Goal: Task Accomplishment & Management: Use online tool/utility

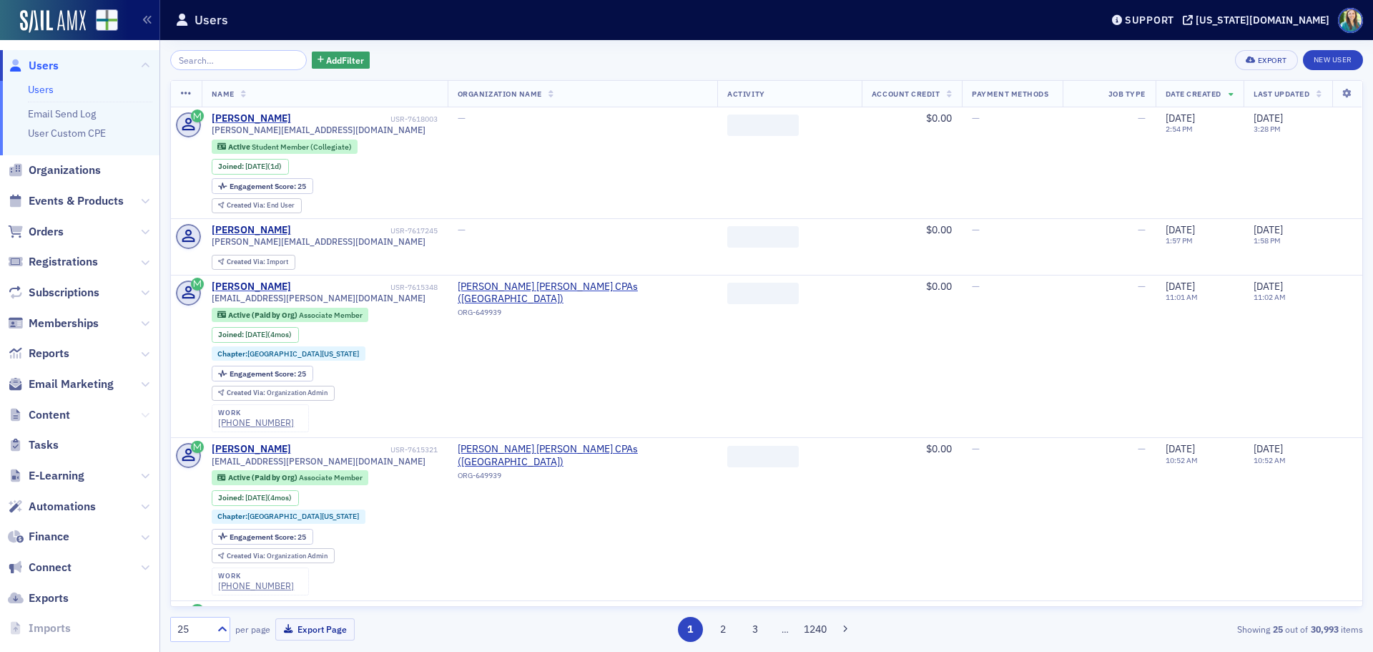
click at [141, 411] on icon at bounding box center [145, 415] width 9 height 9
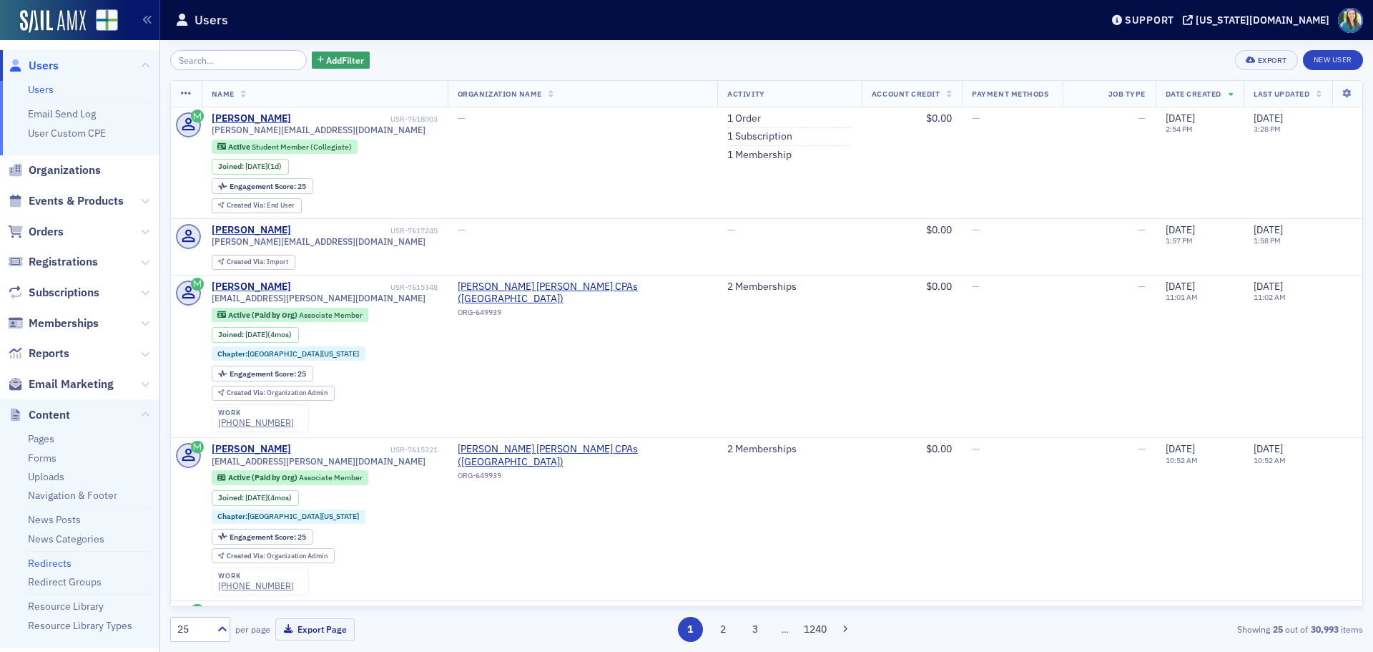
click at [66, 563] on link "Redirects" at bounding box center [50, 562] width 44 height 13
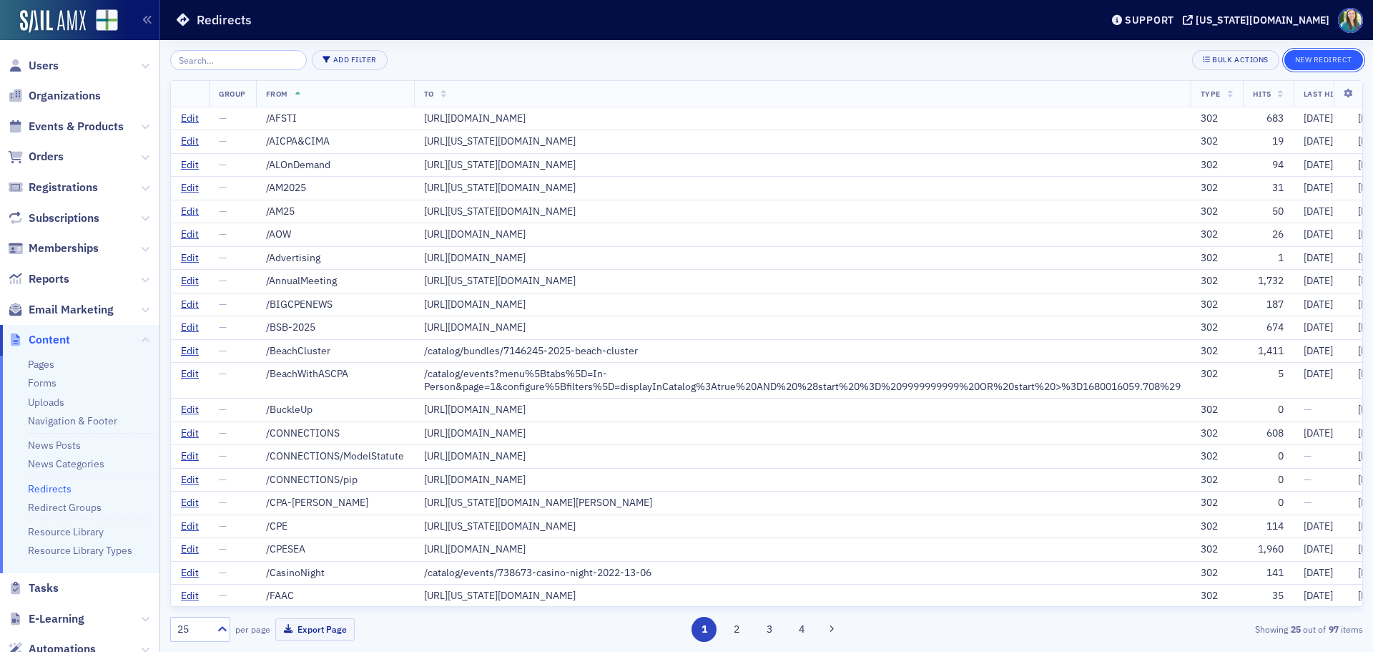
click at [1322, 61] on button "New Redirect" at bounding box center [1324, 60] width 79 height 20
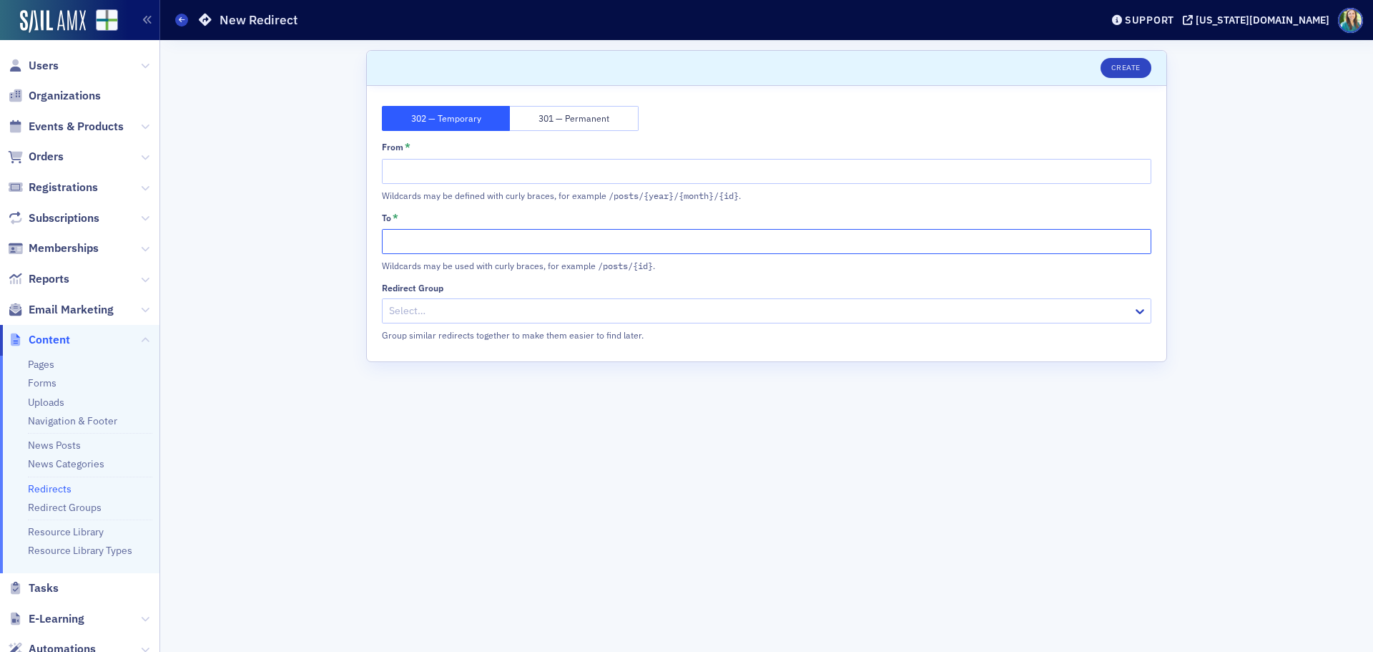
click at [429, 241] on input "To *" at bounding box center [767, 241] width 770 height 25
paste input "[URL][DOMAIN_NAME]"
type input "[URL][DOMAIN_NAME]"
click at [398, 177] on input "From *" at bounding box center [767, 171] width 770 height 25
type input "/podcastname"
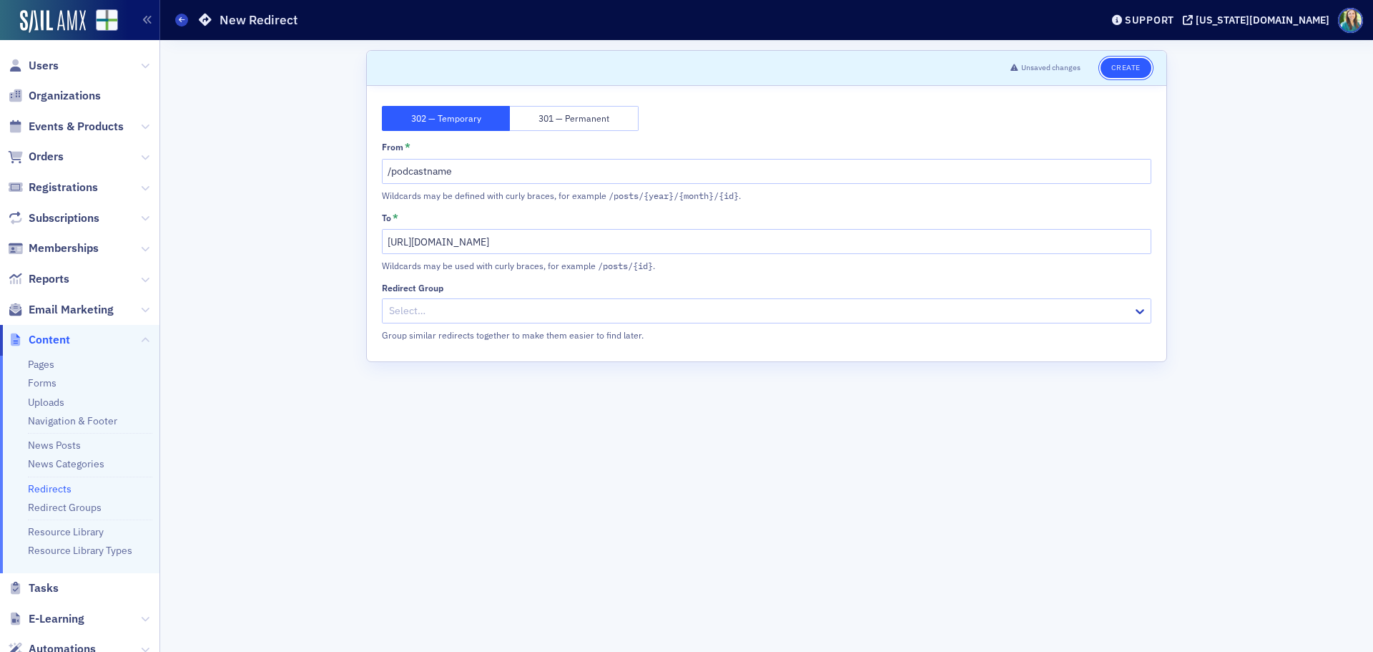
click at [1140, 61] on button "Create" at bounding box center [1126, 68] width 51 height 20
click at [60, 487] on link "Redirects" at bounding box center [50, 488] width 44 height 13
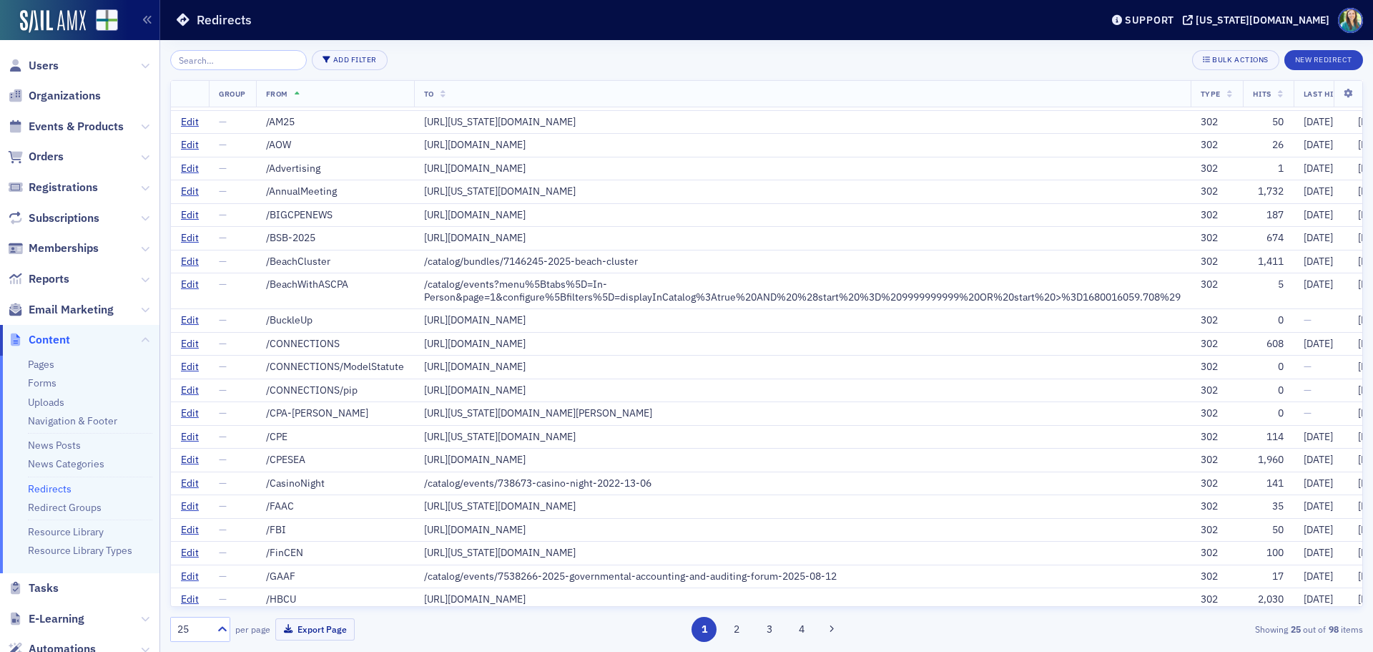
scroll to position [105, 0]
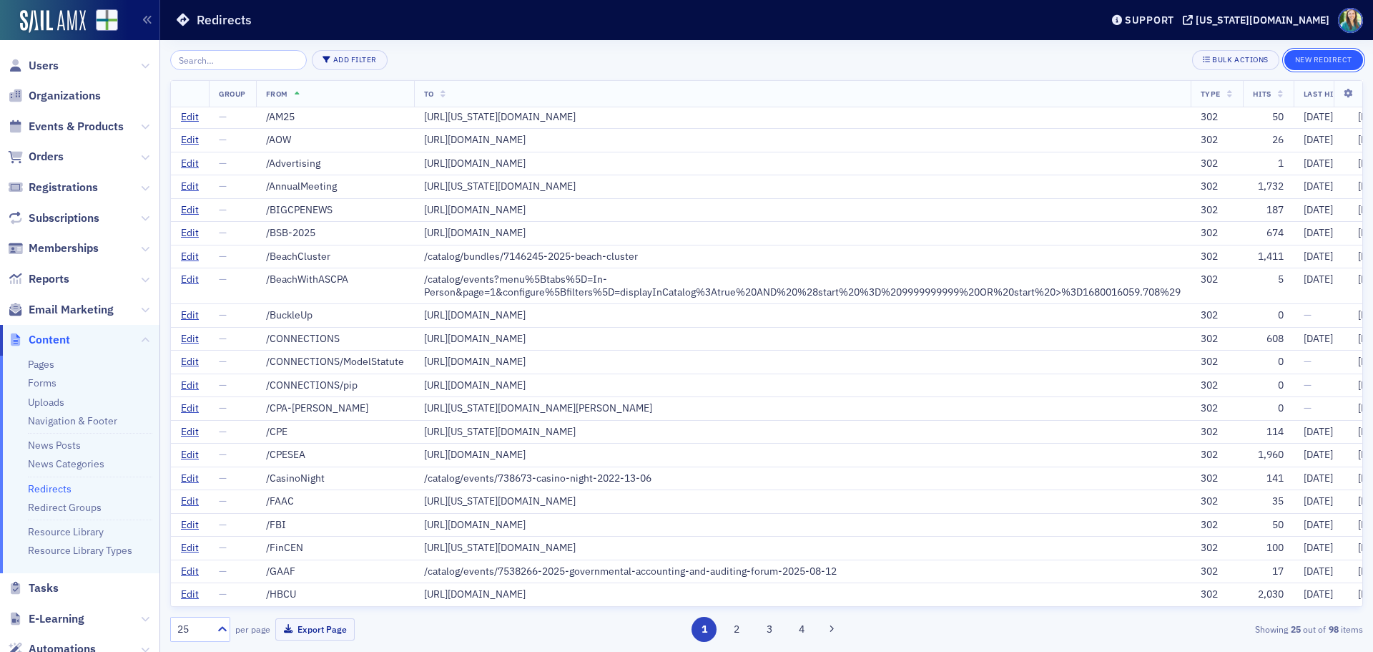
click at [1309, 64] on button "New Redirect" at bounding box center [1324, 60] width 79 height 20
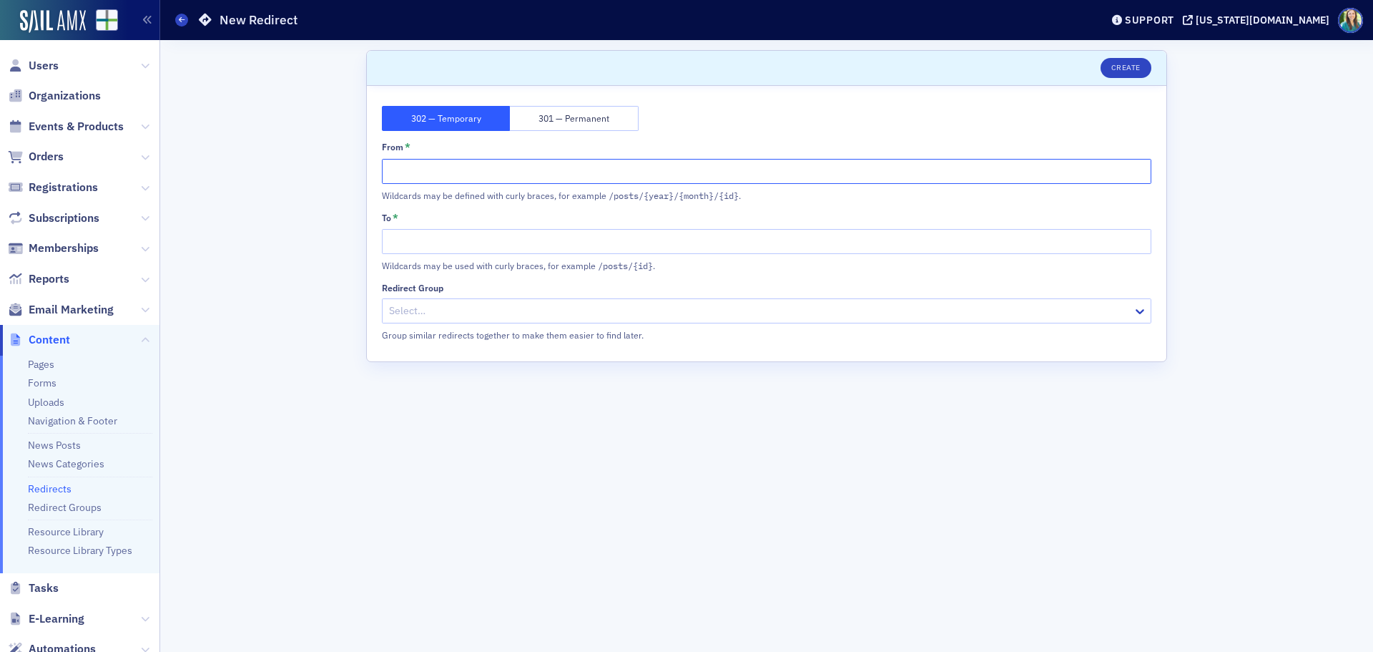
click at [416, 180] on input "From *" at bounding box center [767, 171] width 770 height 25
type input "/ascpa-board-nomination"
click at [443, 239] on input "To *" at bounding box center [767, 241] width 770 height 25
paste input "[URL][DOMAIN_NAME]"
type input "[URL][DOMAIN_NAME]"
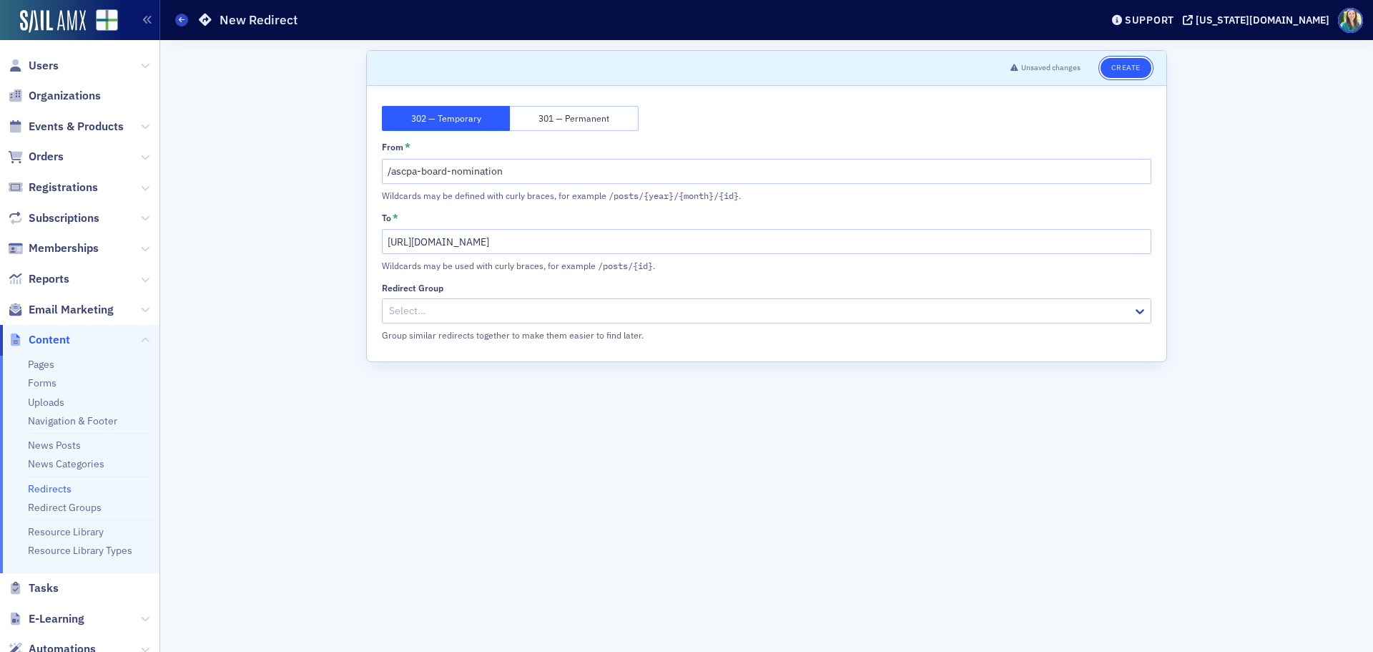
click at [1123, 67] on button "Create" at bounding box center [1126, 68] width 51 height 20
